Goal: Task Accomplishment & Management: Manage account settings

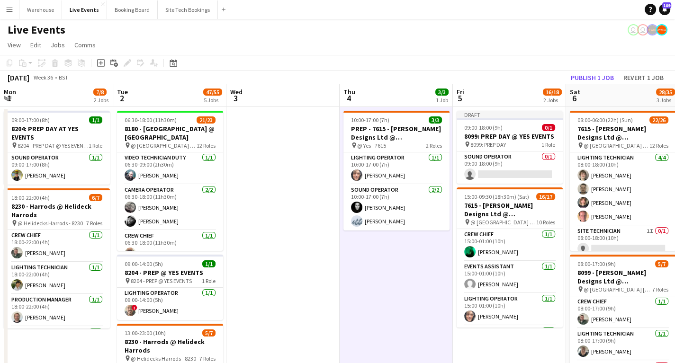
scroll to position [282, 0]
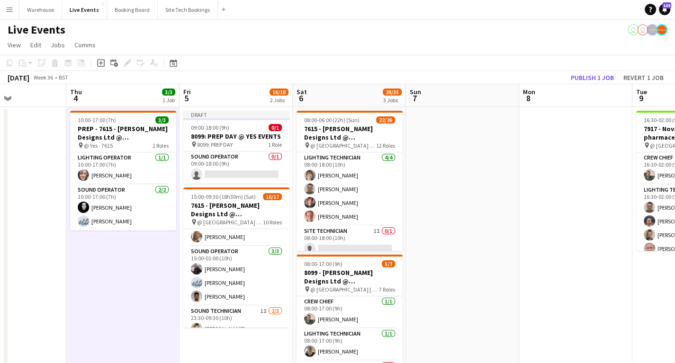
drag, startPoint x: 335, startPoint y: 251, endPoint x: 265, endPoint y: 257, distance: 70.8
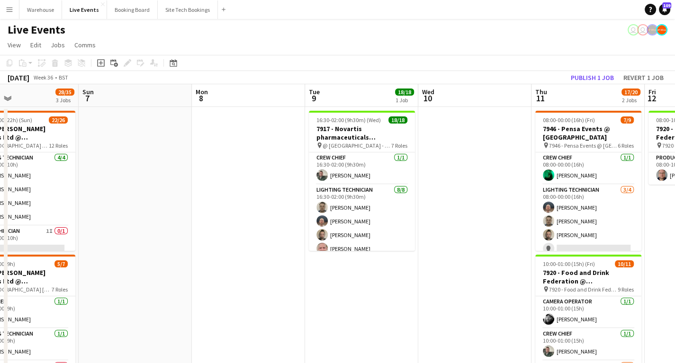
drag, startPoint x: 213, startPoint y: 302, endPoint x: 134, endPoint y: 287, distance: 80.0
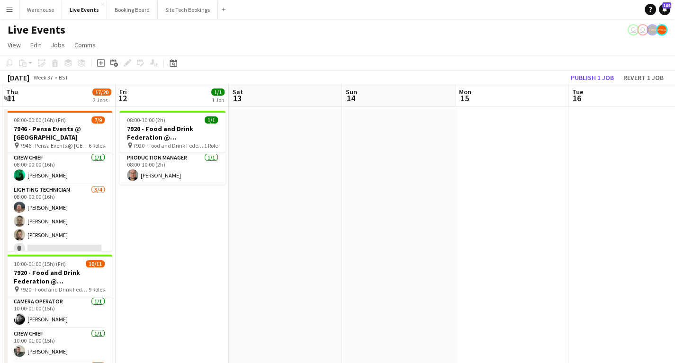
drag, startPoint x: 506, startPoint y: 290, endPoint x: 80, endPoint y: 286, distance: 426.2
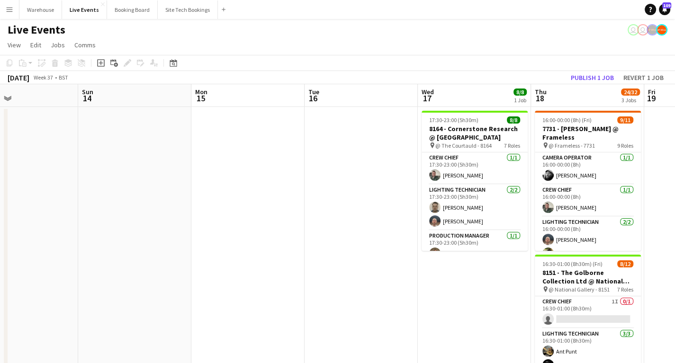
scroll to position [0, 285]
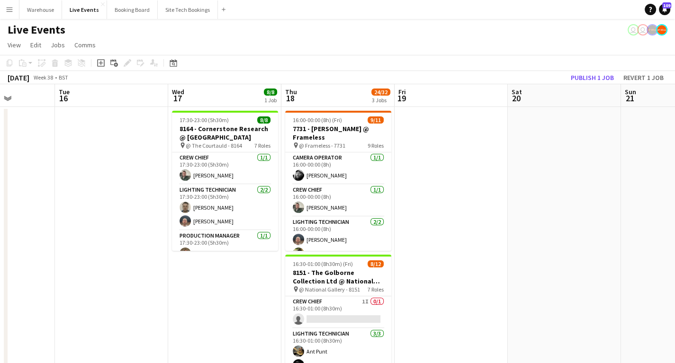
drag, startPoint x: 309, startPoint y: 287, endPoint x: 108, endPoint y: 275, distance: 200.7
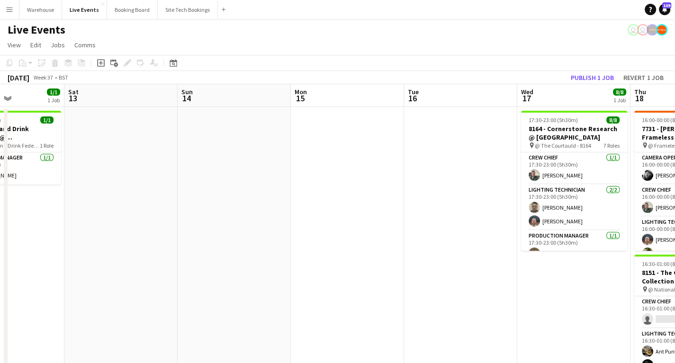
drag, startPoint x: 123, startPoint y: 276, endPoint x: 399, endPoint y: 284, distance: 276.2
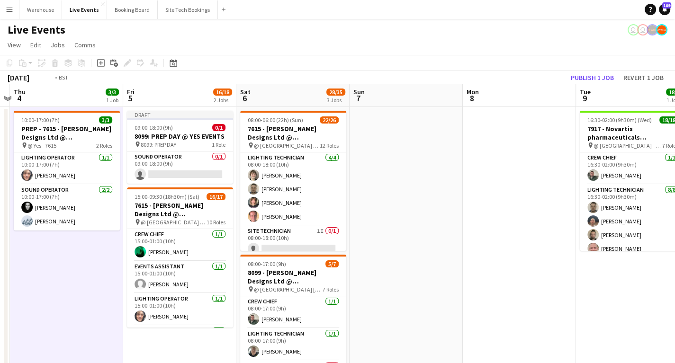
drag, startPoint x: 38, startPoint y: 309, endPoint x: 565, endPoint y: 303, distance: 527.0
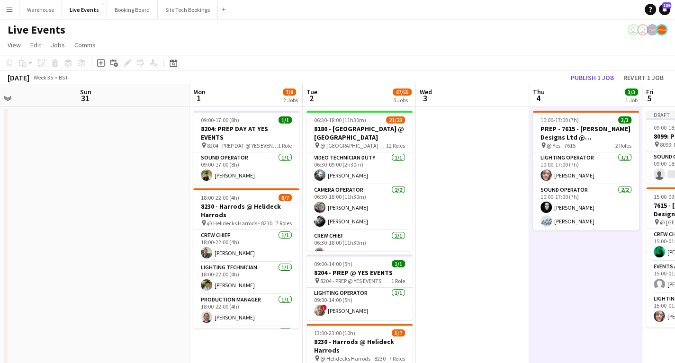
drag, startPoint x: 434, startPoint y: 305, endPoint x: 436, endPoint y: 311, distance: 6.0
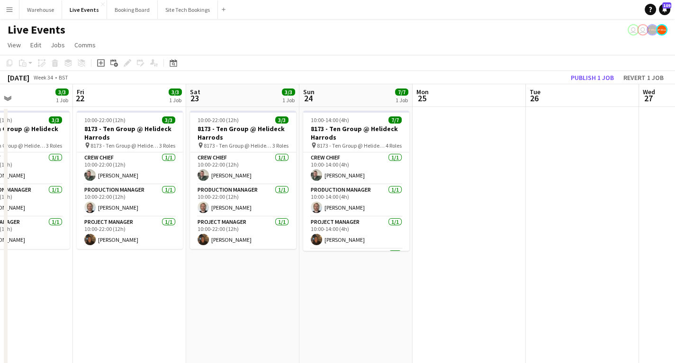
drag, startPoint x: 475, startPoint y: 314, endPoint x: 536, endPoint y: 311, distance: 60.2
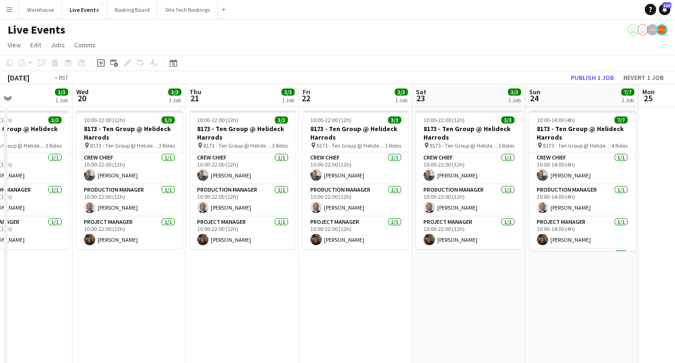
drag, startPoint x: 330, startPoint y: 304, endPoint x: 588, endPoint y: 312, distance: 258.6
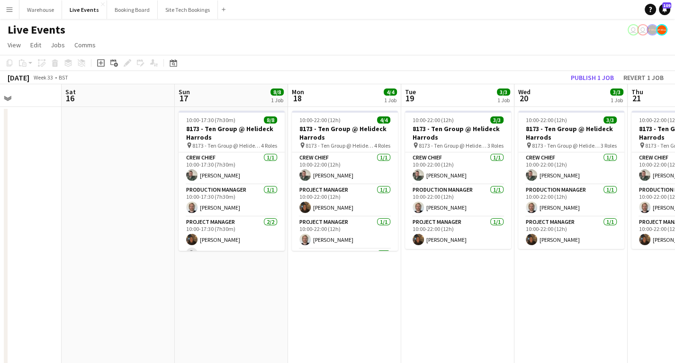
drag, startPoint x: 312, startPoint y: 309, endPoint x: 436, endPoint y: 307, distance: 123.6
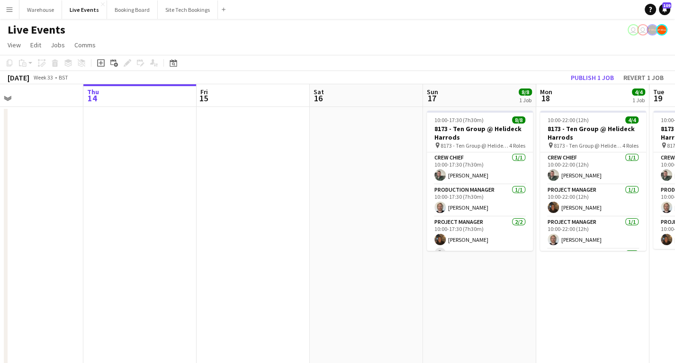
drag, startPoint x: 464, startPoint y: 308, endPoint x: 6, endPoint y: 335, distance: 458.7
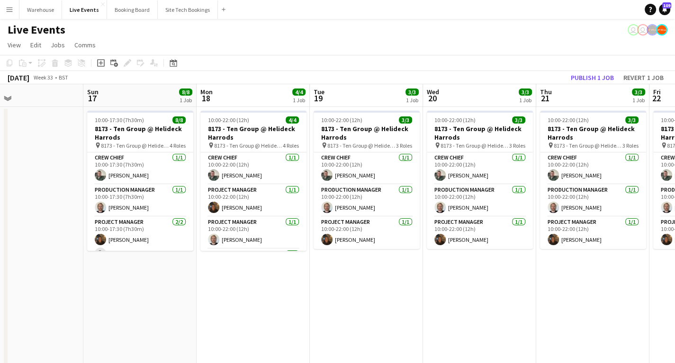
scroll to position [0, 375]
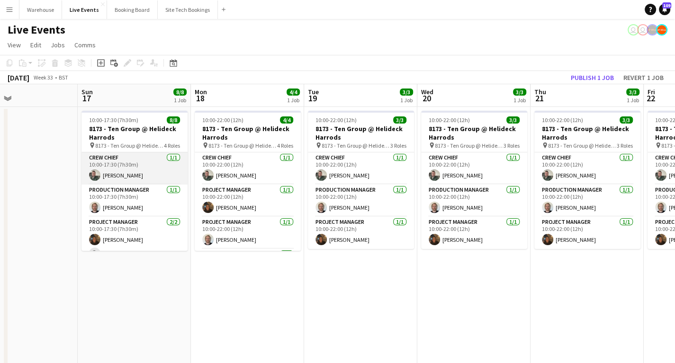
drag, startPoint x: 110, startPoint y: 178, endPoint x: 171, endPoint y: 173, distance: 61.3
click at [110, 178] on app-card-role "Crew Chief [DATE] 10:00-17:30 (7h30m) [PERSON_NAME]" at bounding box center [134, 168] width 106 height 32
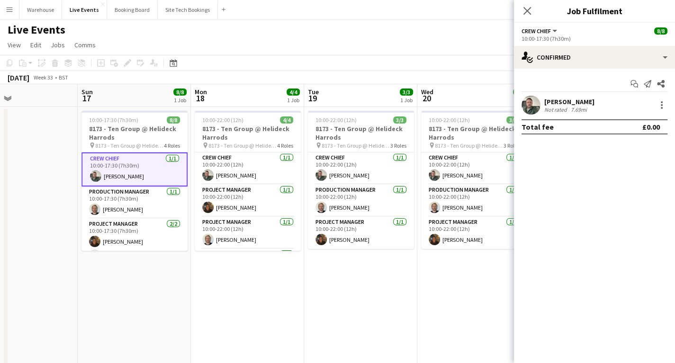
click at [530, 102] on app-user-avatar at bounding box center [530, 105] width 19 height 19
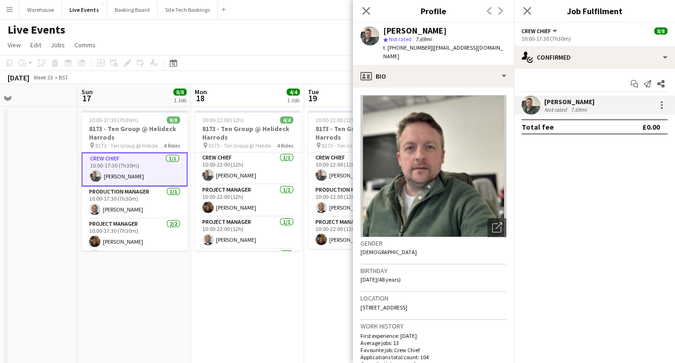
drag, startPoint x: 390, startPoint y: 48, endPoint x: 426, endPoint y: 52, distance: 36.1
click at [426, 52] on div "t. [PHONE_NUMBER] | [EMAIL_ADDRESS][DOMAIN_NAME]" at bounding box center [444, 52] width 123 height 17
copy div "447973657191 |"
click at [371, 12] on app-icon "Close pop-in" at bounding box center [366, 11] width 14 height 14
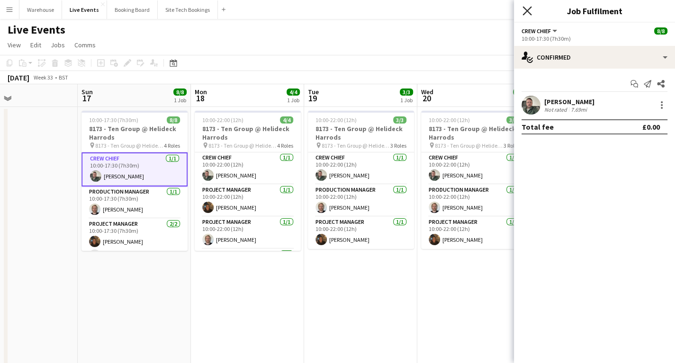
click at [523, 13] on icon "Close pop-in" at bounding box center [526, 10] width 9 height 9
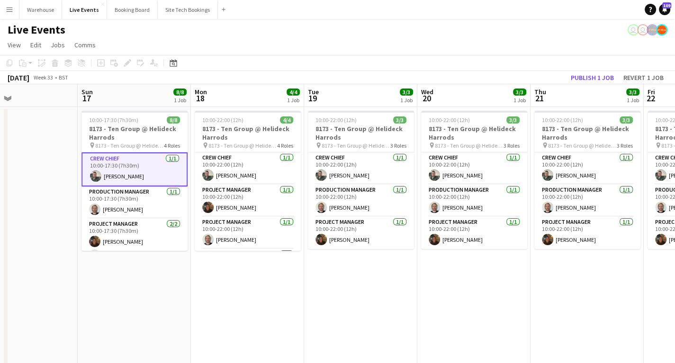
drag, startPoint x: 356, startPoint y: 286, endPoint x: 352, endPoint y: 281, distance: 6.4
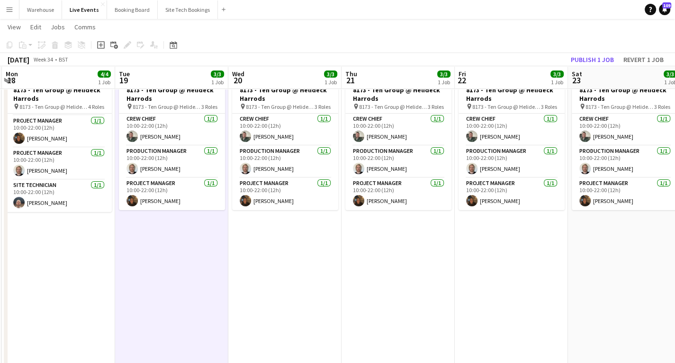
scroll to position [0, 356]
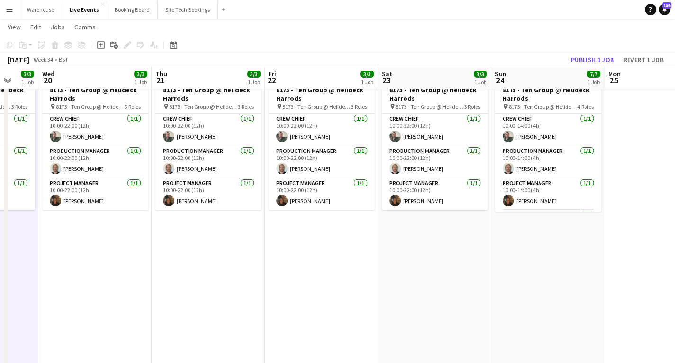
drag, startPoint x: 472, startPoint y: 255, endPoint x: 94, endPoint y: 265, distance: 378.0
click at [92, 269] on app-calendar-viewport "Sun 17 8/8 1 Job Mon 18 4/4 1 Job Tue 19 3/3 1 Job Wed 20 3/3 1 Job Thu 21 3/3 …" at bounding box center [337, 370] width 675 height 742
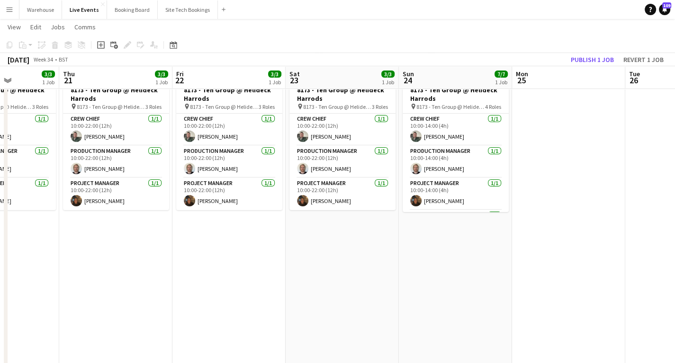
click at [256, 264] on app-calendar-viewport "Mon 18 4/4 1 Job Tue 19 3/3 1 Job Wed 20 3/3 1 Job Thu 21 3/3 1 Job Fri 22 3/3 …" at bounding box center [337, 370] width 675 height 742
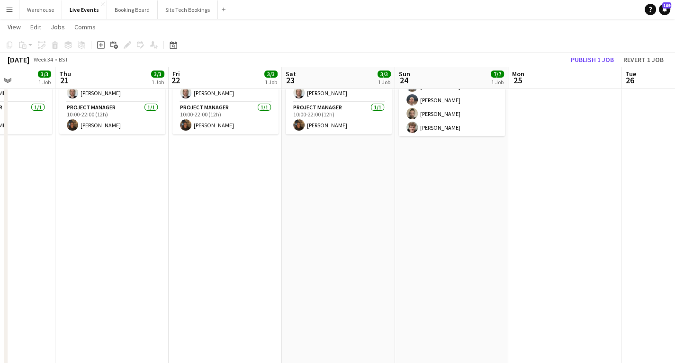
scroll to position [0, 0]
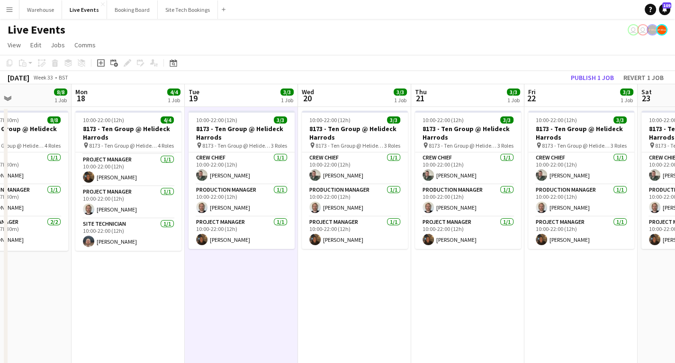
drag, startPoint x: 181, startPoint y: 276, endPoint x: 389, endPoint y: 285, distance: 208.1
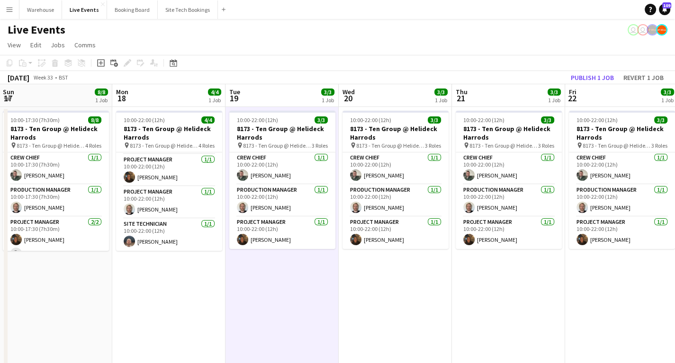
scroll to position [0, 214]
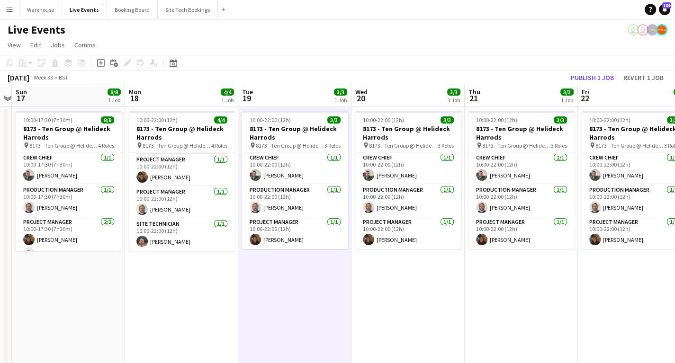
drag, startPoint x: 277, startPoint y: 287, endPoint x: 433, endPoint y: 288, distance: 155.8
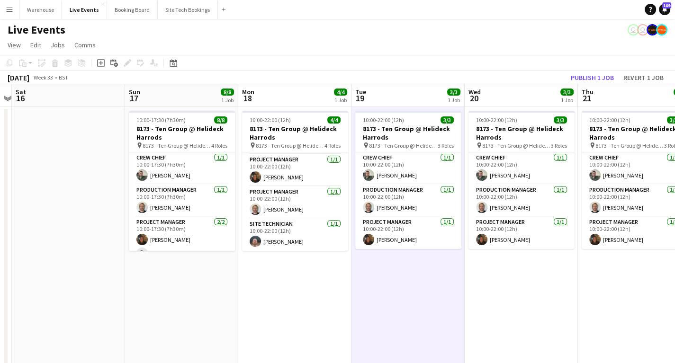
click at [15, 10] on button "Menu" at bounding box center [9, 9] width 19 height 19
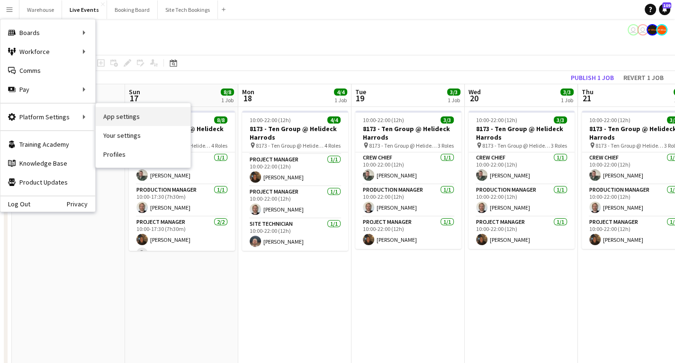
click at [121, 117] on link "App settings" at bounding box center [143, 116] width 95 height 19
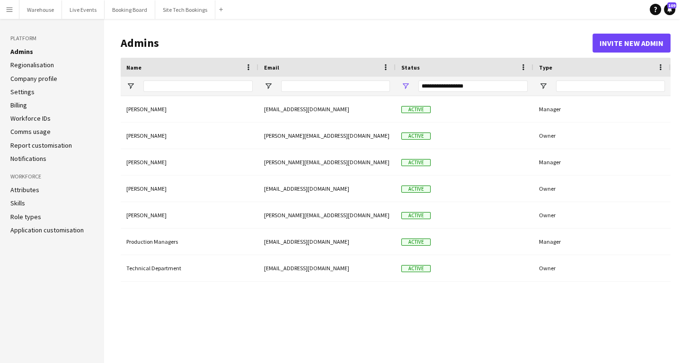
click at [30, 217] on link "Role types" at bounding box center [25, 217] width 31 height 9
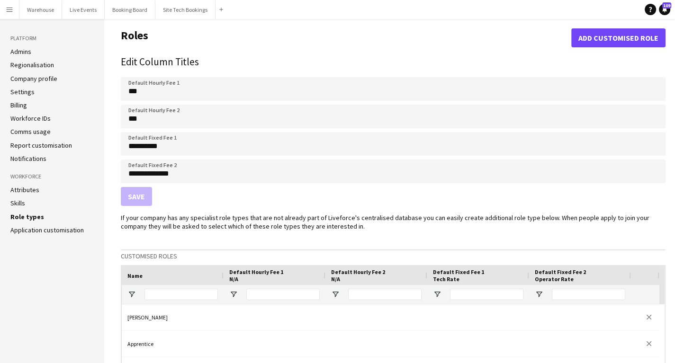
scroll to position [114, 0]
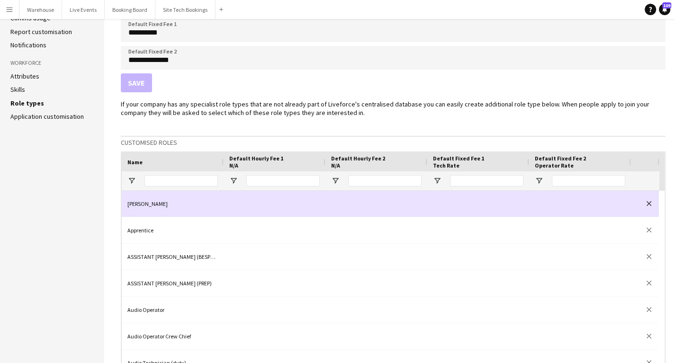
click at [650, 205] on app-icon "close" at bounding box center [648, 203] width 5 height 5
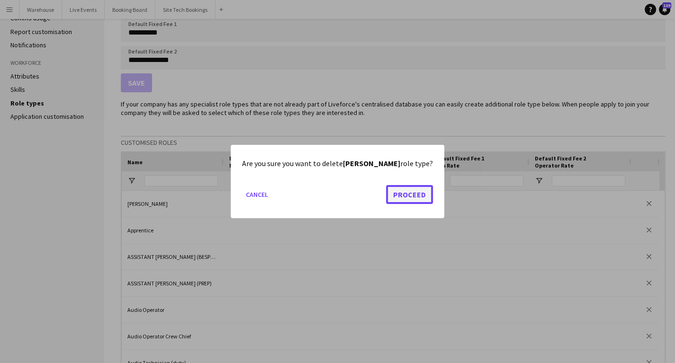
click at [406, 197] on button "Proceed" at bounding box center [409, 194] width 47 height 19
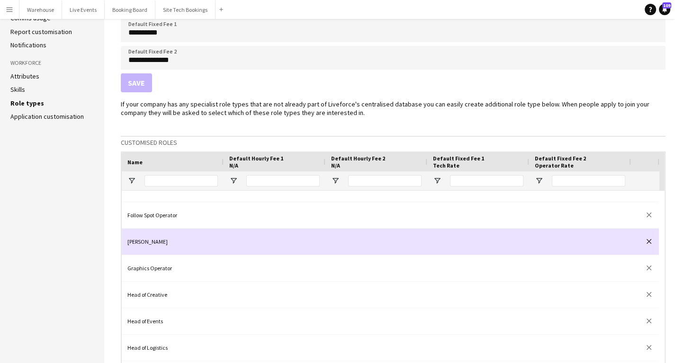
click at [647, 239] on app-icon "close" at bounding box center [648, 241] width 5 height 5
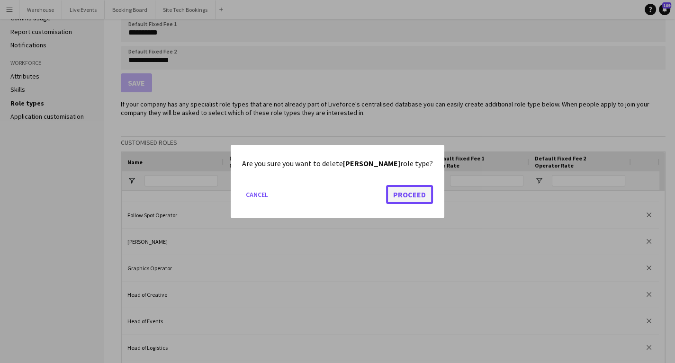
click at [396, 193] on button "Proceed" at bounding box center [409, 194] width 47 height 19
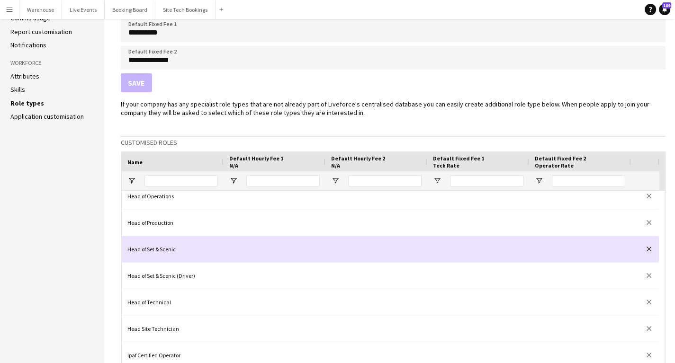
click at [650, 248] on app-icon "close" at bounding box center [648, 249] width 5 height 5
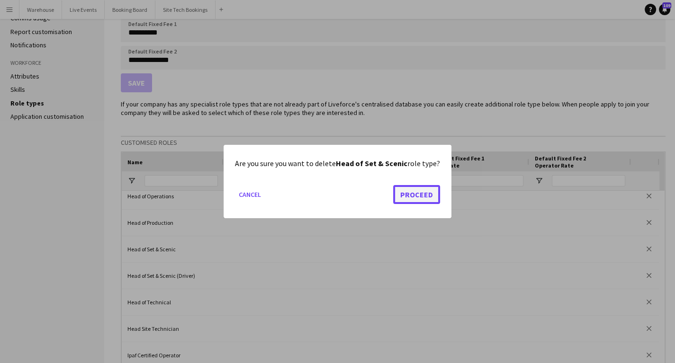
click at [404, 197] on button "Proceed" at bounding box center [416, 194] width 47 height 19
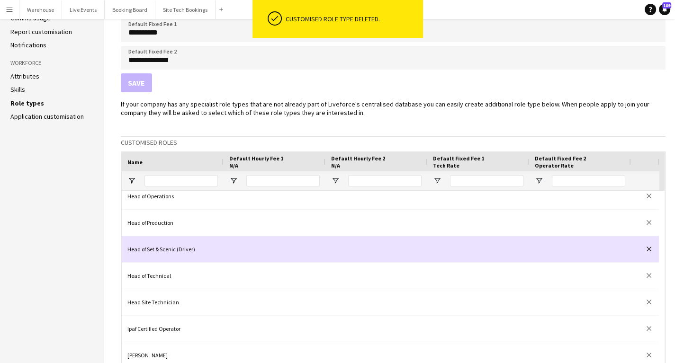
click at [649, 247] on app-icon "close" at bounding box center [648, 249] width 5 height 5
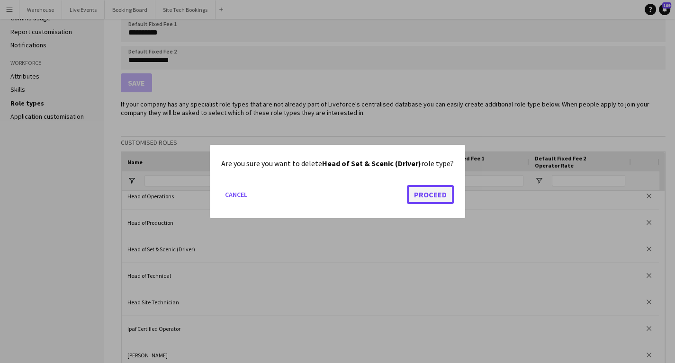
click at [417, 195] on button "Proceed" at bounding box center [430, 194] width 47 height 19
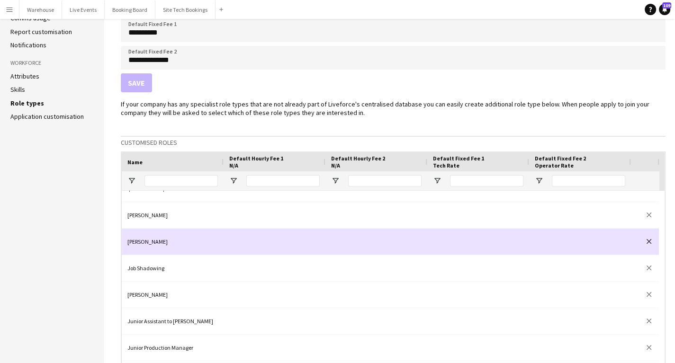
click at [647, 242] on app-icon "close" at bounding box center [648, 241] width 5 height 5
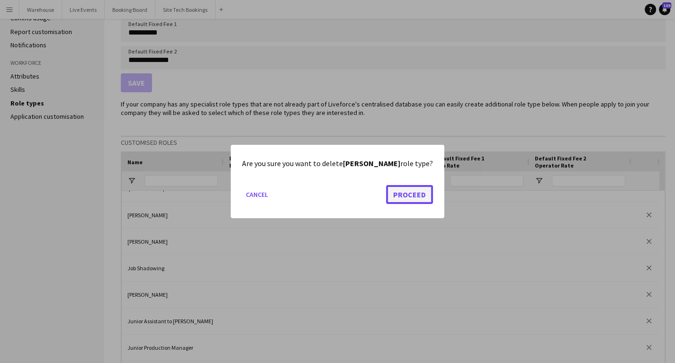
click at [399, 194] on button "Proceed" at bounding box center [409, 194] width 47 height 19
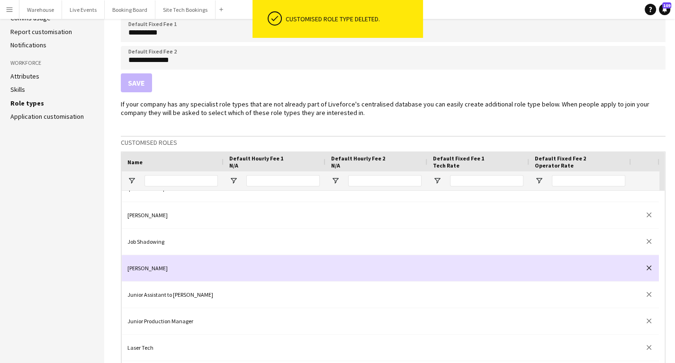
click at [652, 264] on button "close" at bounding box center [648, 267] width 9 height 9
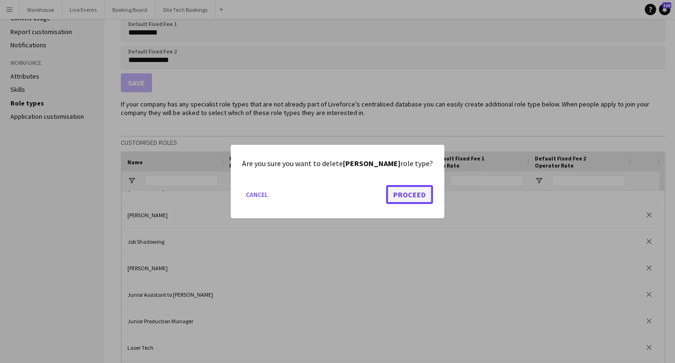
click at [393, 195] on button "Proceed" at bounding box center [409, 194] width 47 height 19
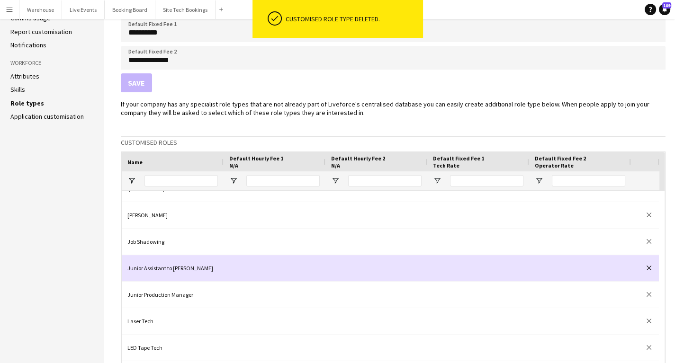
click at [649, 268] on app-icon "close" at bounding box center [648, 268] width 5 height 5
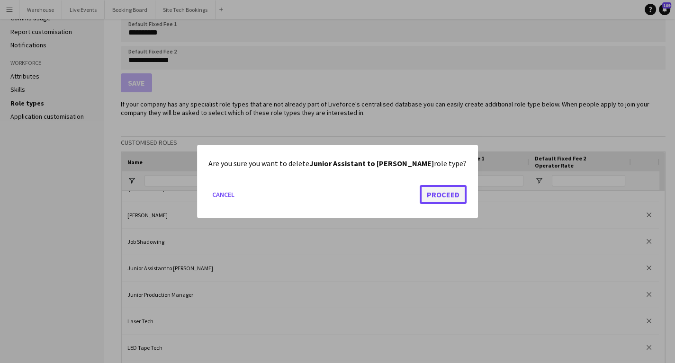
click at [420, 196] on button "Proceed" at bounding box center [443, 194] width 47 height 19
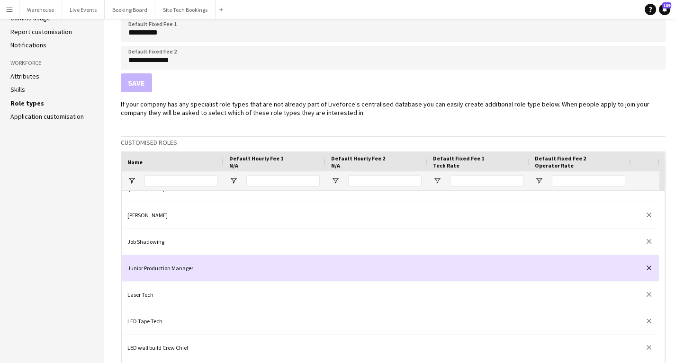
click at [650, 267] on app-icon "close" at bounding box center [648, 268] width 5 height 5
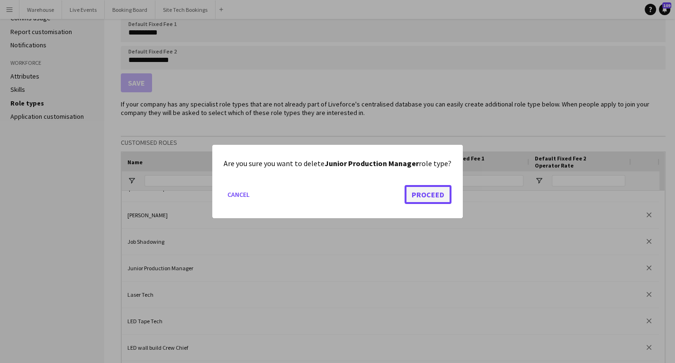
click at [437, 191] on button "Proceed" at bounding box center [427, 194] width 47 height 19
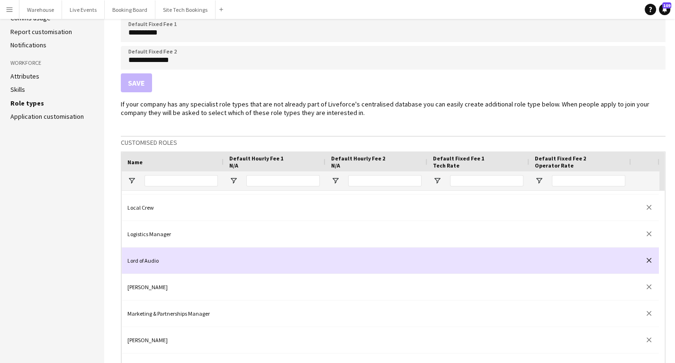
click at [647, 260] on app-icon "close" at bounding box center [648, 260] width 5 height 5
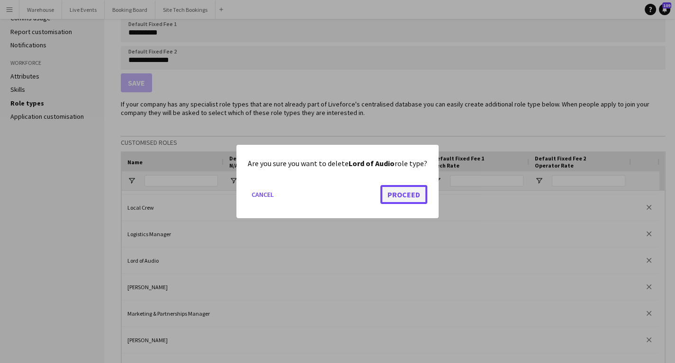
click at [410, 195] on button "Proceed" at bounding box center [403, 194] width 47 height 19
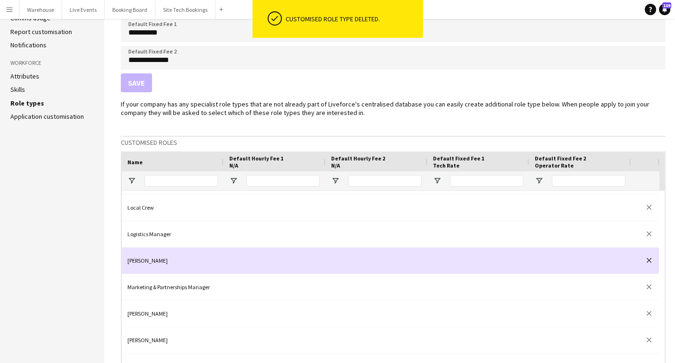
click at [650, 258] on app-icon "close" at bounding box center [648, 260] width 5 height 5
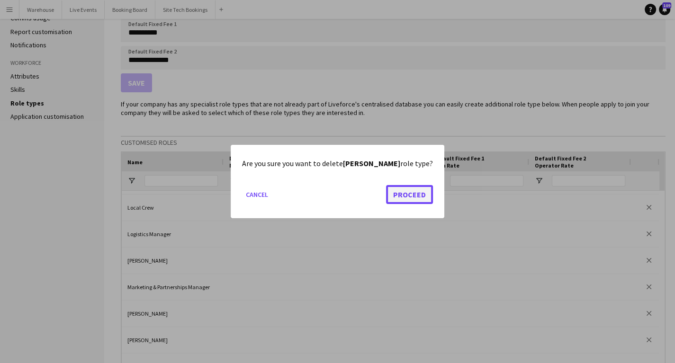
click at [411, 196] on button "Proceed" at bounding box center [409, 194] width 47 height 19
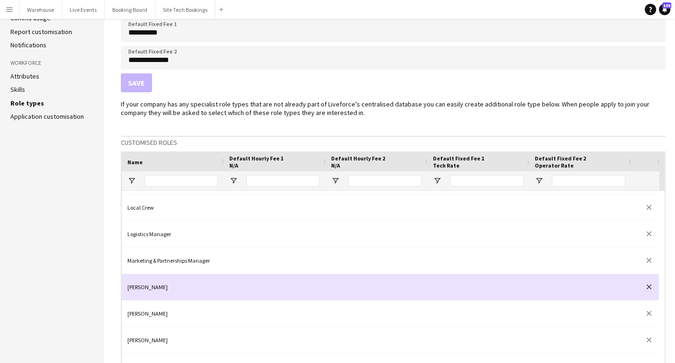
click at [651, 288] on button "close" at bounding box center [648, 286] width 9 height 9
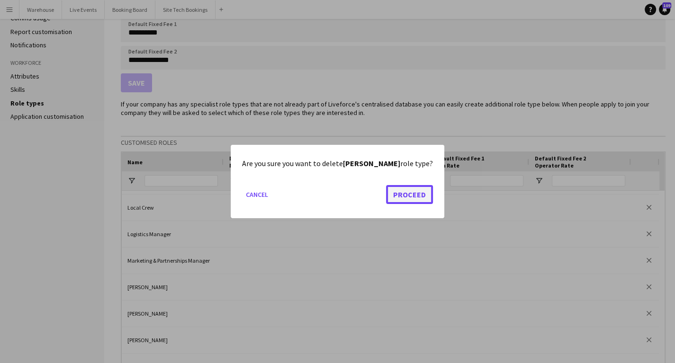
click at [414, 194] on button "Proceed" at bounding box center [409, 194] width 47 height 19
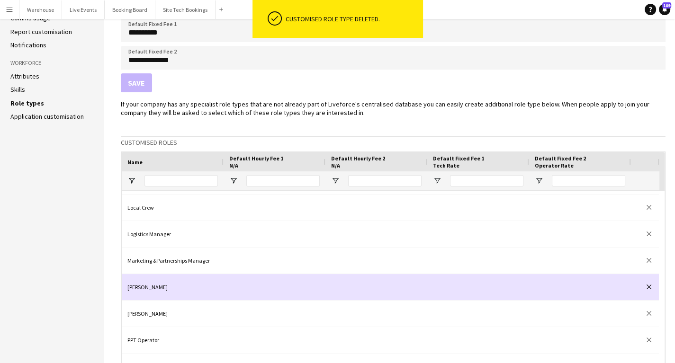
click at [647, 285] on app-icon "close" at bounding box center [648, 287] width 5 height 5
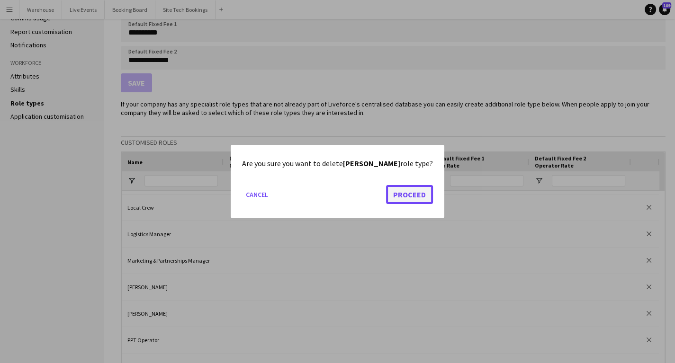
click at [418, 198] on button "Proceed" at bounding box center [409, 194] width 47 height 19
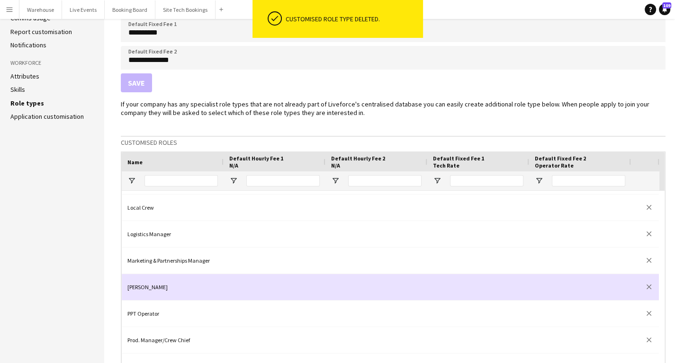
click at [643, 285] on div "close" at bounding box center [645, 287] width 28 height 26
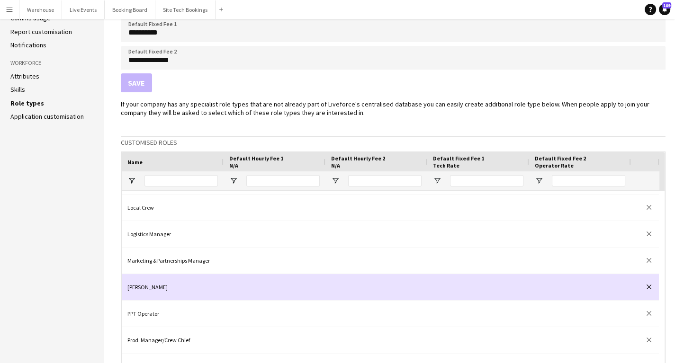
click at [646, 287] on app-icon "close" at bounding box center [648, 287] width 5 height 5
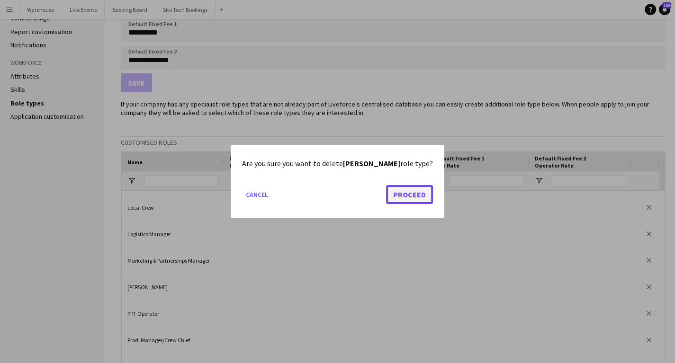
click at [412, 191] on button "Proceed" at bounding box center [409, 194] width 47 height 19
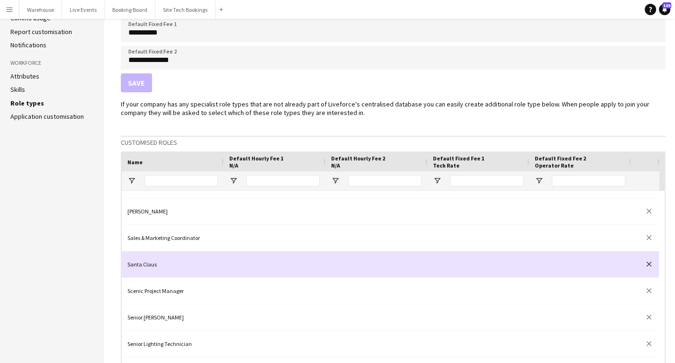
click at [650, 265] on app-icon "close" at bounding box center [648, 264] width 5 height 5
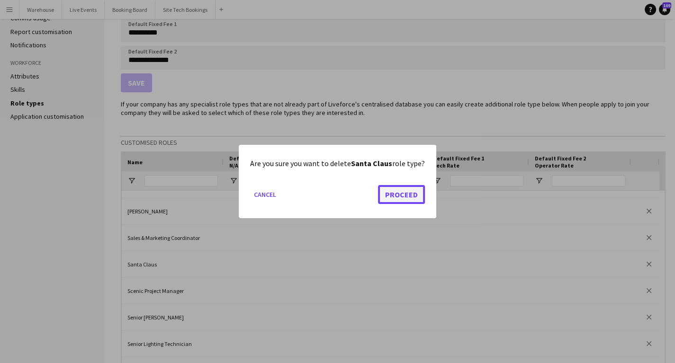
click at [418, 197] on button "Proceed" at bounding box center [401, 194] width 47 height 19
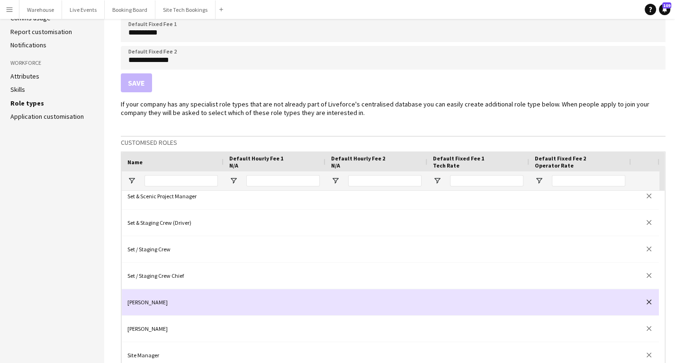
click at [649, 301] on app-icon "close" at bounding box center [648, 302] width 5 height 5
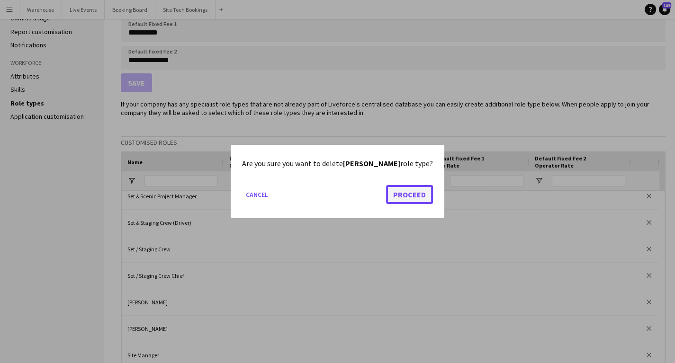
click at [410, 195] on button "Proceed" at bounding box center [409, 194] width 47 height 19
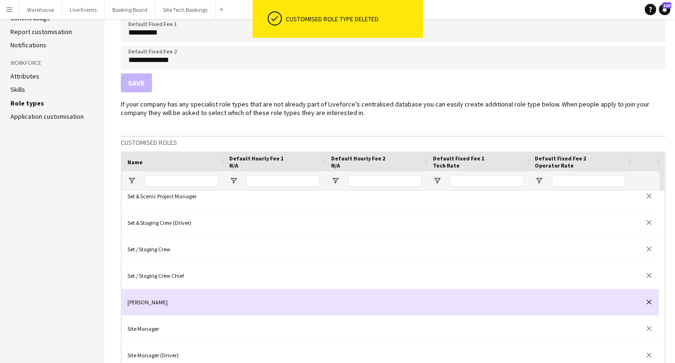
click at [651, 302] on app-icon "close" at bounding box center [648, 302] width 5 height 5
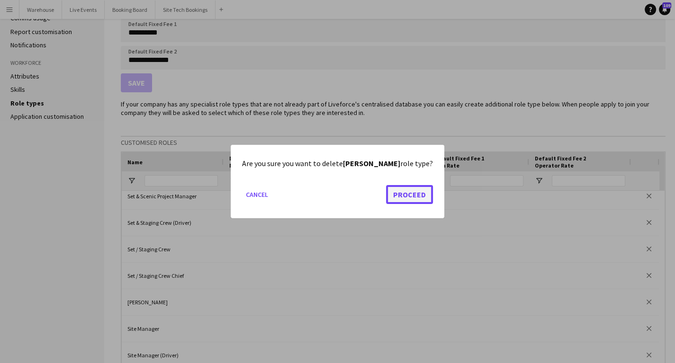
click at [393, 197] on button "Proceed" at bounding box center [409, 194] width 47 height 19
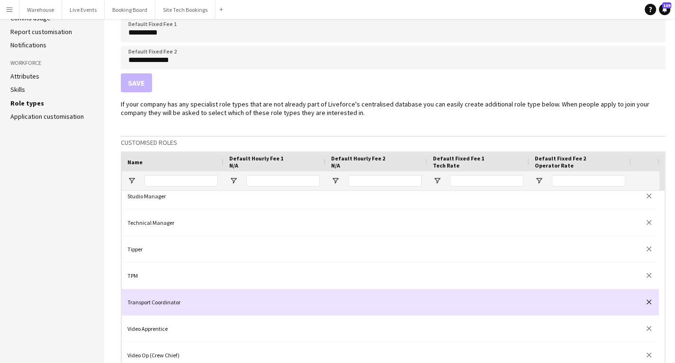
click at [650, 302] on app-icon "close" at bounding box center [648, 302] width 5 height 5
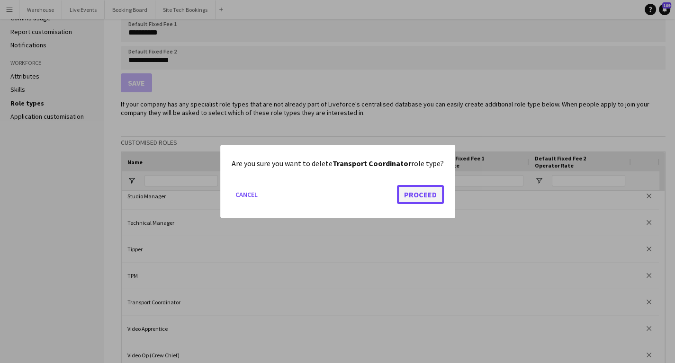
click at [414, 198] on button "Proceed" at bounding box center [420, 194] width 47 height 19
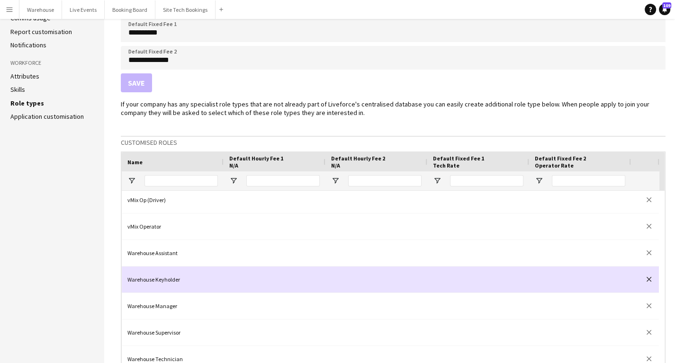
click at [648, 278] on app-icon "close" at bounding box center [648, 279] width 5 height 5
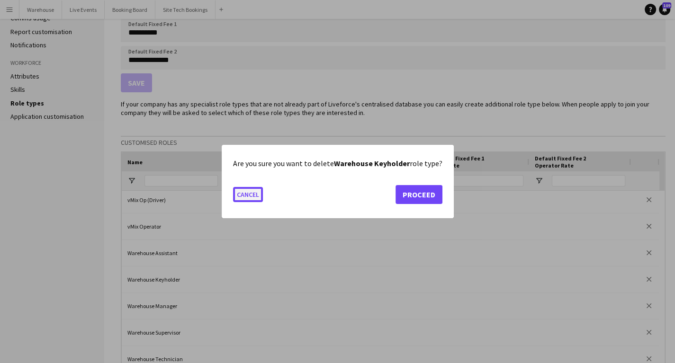
click at [244, 199] on button "Cancel" at bounding box center [248, 194] width 30 height 15
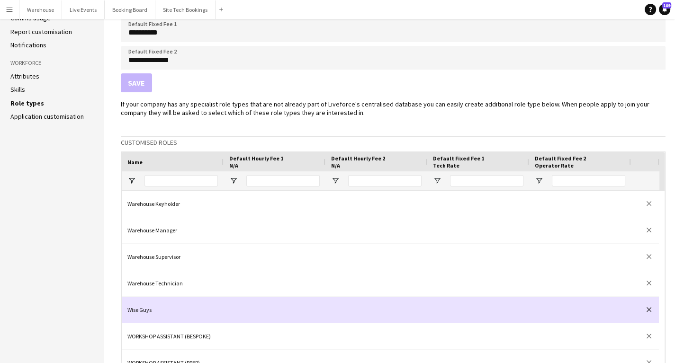
click at [651, 309] on button "close" at bounding box center [648, 309] width 9 height 9
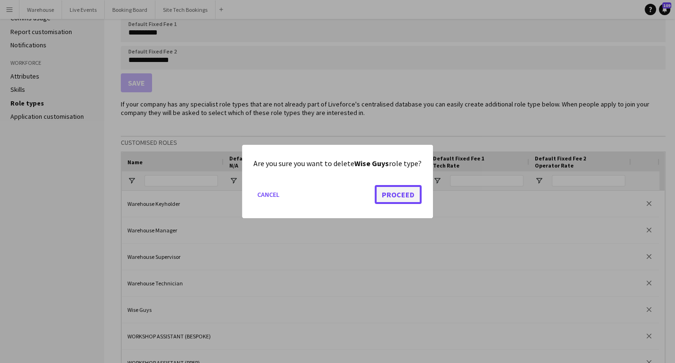
click at [380, 195] on button "Proceed" at bounding box center [398, 194] width 47 height 19
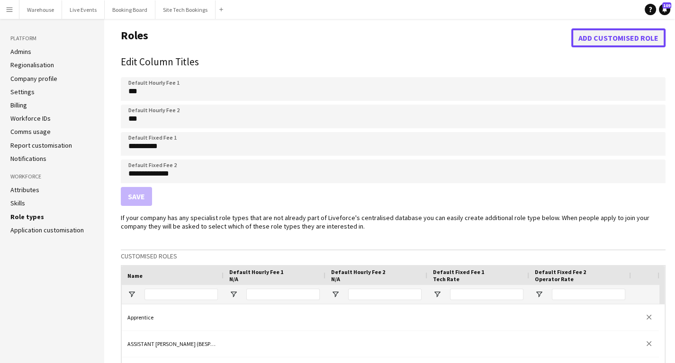
click at [610, 33] on button "Add customised role" at bounding box center [618, 37] width 94 height 19
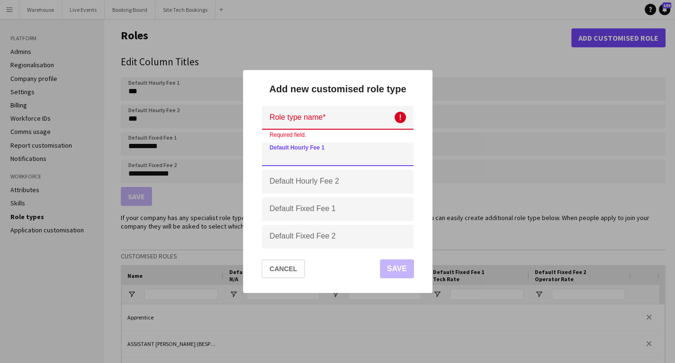
click at [299, 155] on input "Default Hourly Fee 1" at bounding box center [338, 155] width 152 height 24
click at [347, 116] on input at bounding box center [338, 118] width 152 height 24
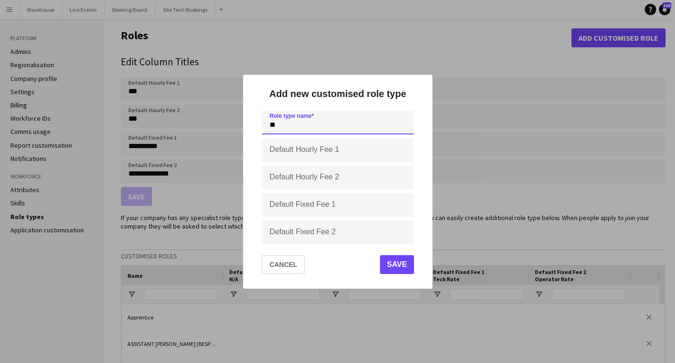
type input "*"
type input "**********"
click at [405, 266] on button "Save" at bounding box center [396, 264] width 34 height 19
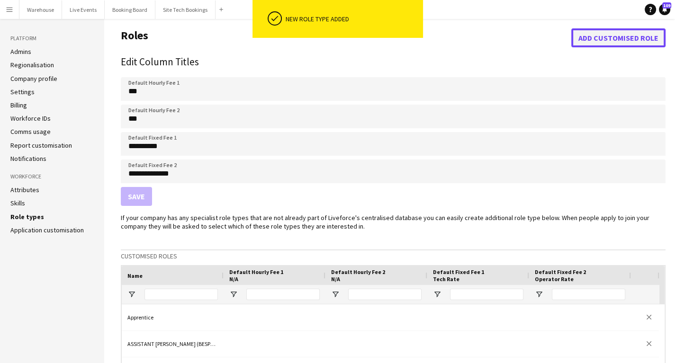
click at [610, 38] on button "Add customised role" at bounding box center [618, 37] width 94 height 19
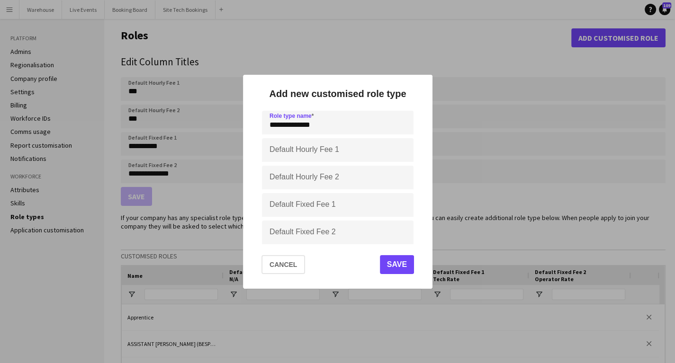
type input "**********"
click at [398, 264] on button "Save" at bounding box center [396, 264] width 34 height 19
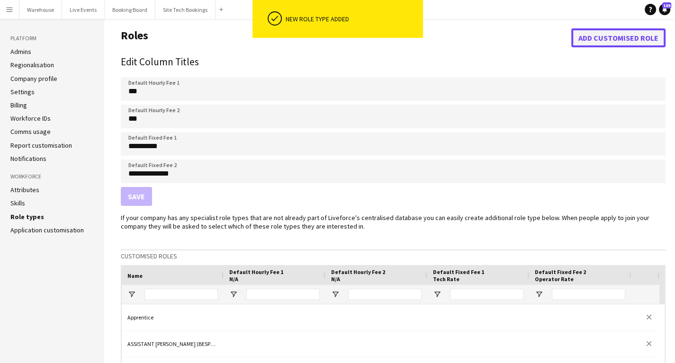
click at [596, 44] on button "Add customised role" at bounding box center [618, 37] width 94 height 19
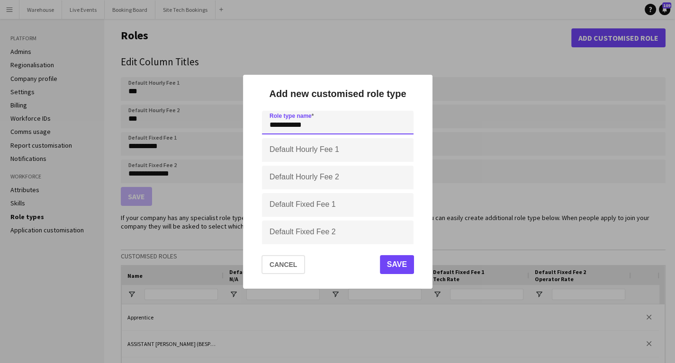
type input "**********"
click at [403, 263] on button "Save" at bounding box center [396, 264] width 34 height 19
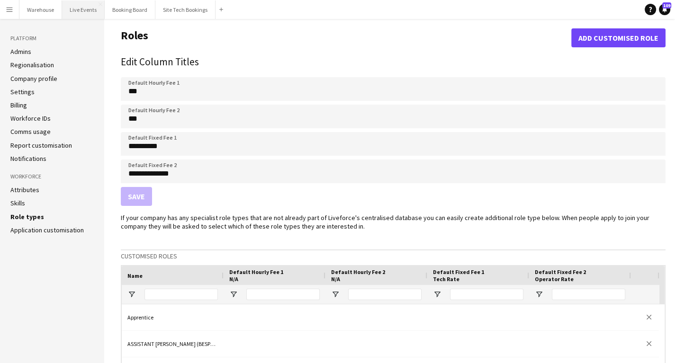
click at [91, 10] on button "Live Events Close" at bounding box center [83, 9] width 43 height 18
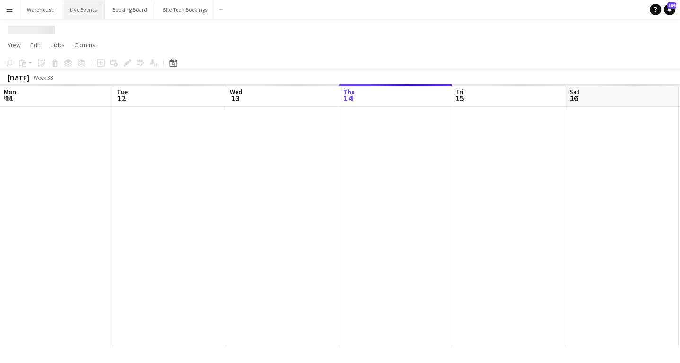
scroll to position [0, 226]
